Goal: Information Seeking & Learning: Learn about a topic

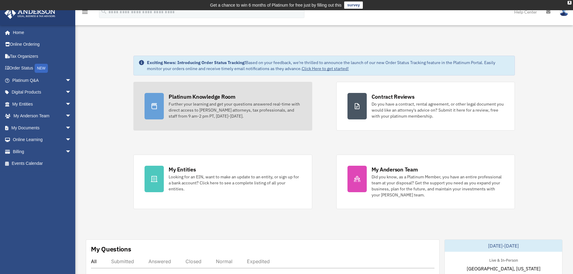
click at [225, 105] on div "Further your learning and get your questions answered real-time with direct acc…" at bounding box center [235, 110] width 132 height 18
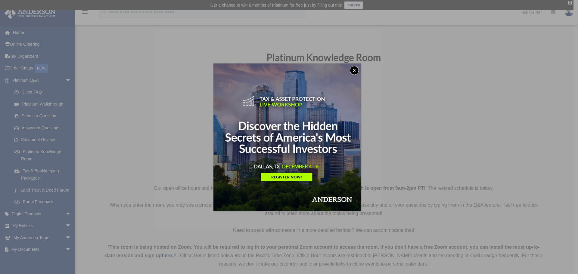
click at [356, 69] on button "x" at bounding box center [354, 70] width 9 height 9
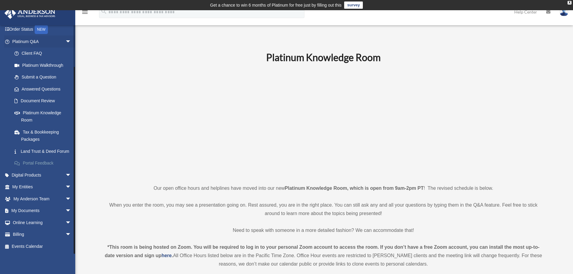
scroll to position [121, 0]
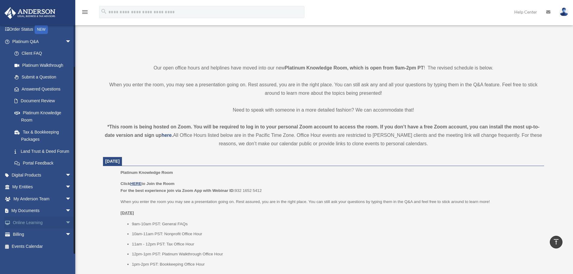
click at [36, 224] on link "Online Learning arrow_drop_down" at bounding box center [42, 223] width 76 height 12
click at [65, 223] on span "arrow_drop_down" at bounding box center [71, 223] width 12 height 12
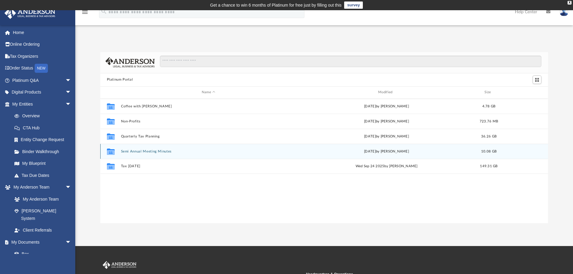
scroll to position [132, 443]
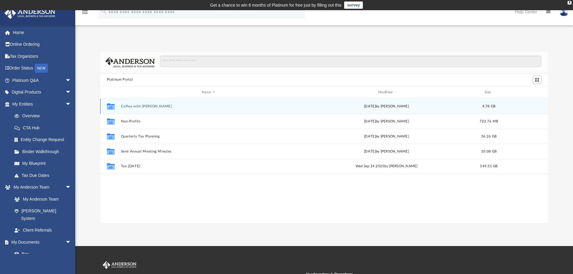
click at [137, 106] on button "Coffee with Carl" at bounding box center [208, 107] width 175 height 4
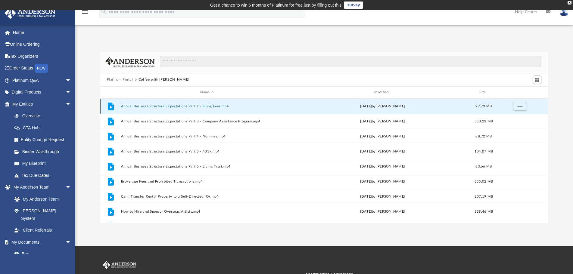
click at [154, 108] on button "Annual Business Structure Expectations Part 2 - Filing Fees.mp4" at bounding box center [207, 107] width 173 height 4
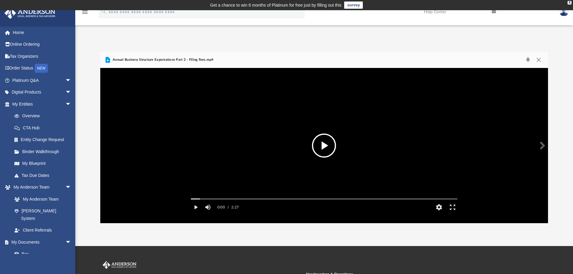
click at [321, 146] on button "File preview" at bounding box center [324, 146] width 24 height 24
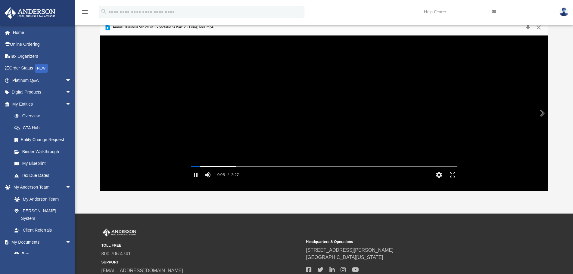
scroll to position [80, 0]
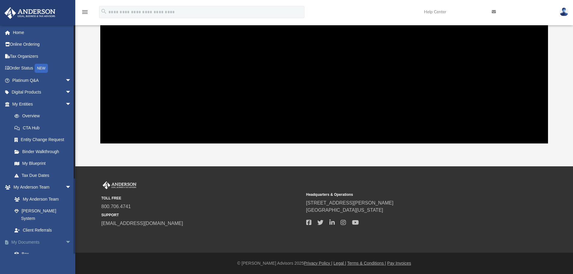
click at [65, 237] on span "arrow_drop_down" at bounding box center [71, 243] width 12 height 12
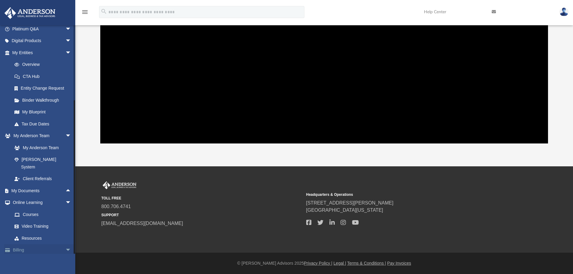
scroll to position [60, 0]
